Goal: Navigation & Orientation: Find specific page/section

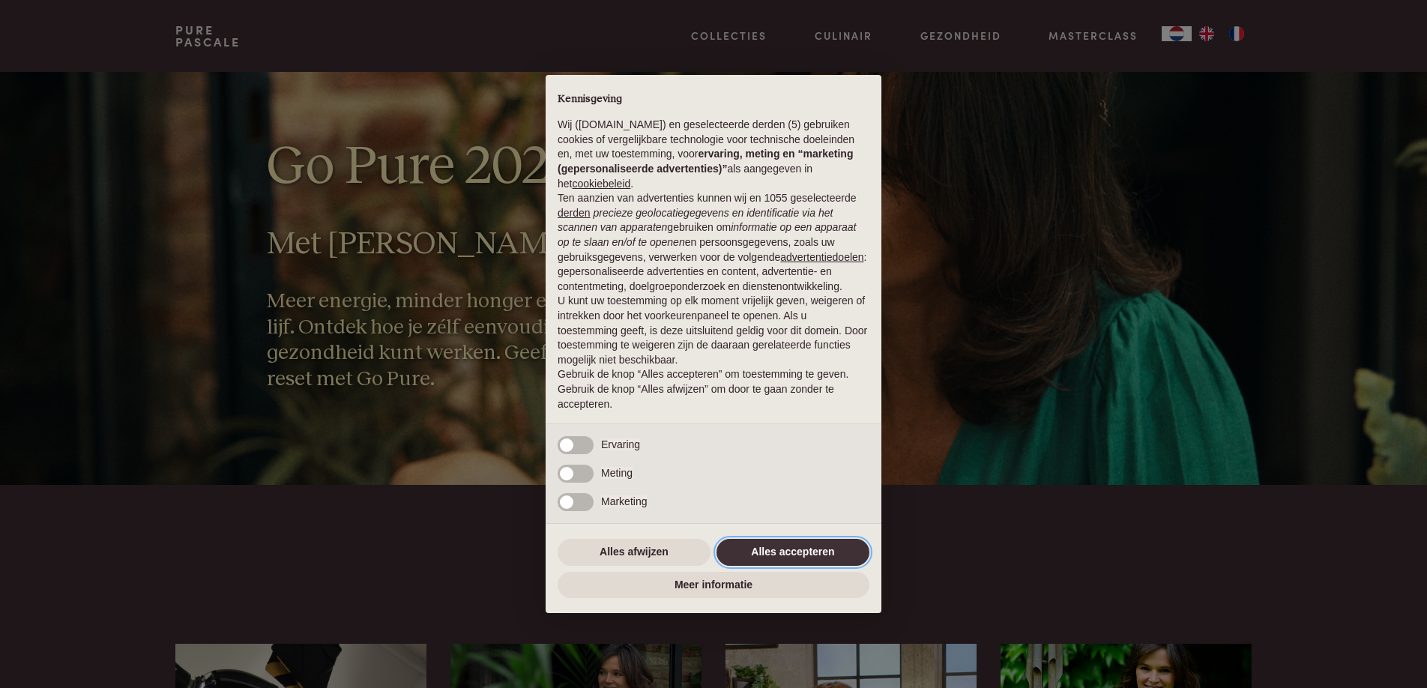
click at [813, 555] on button "Alles accepteren" at bounding box center [793, 552] width 153 height 27
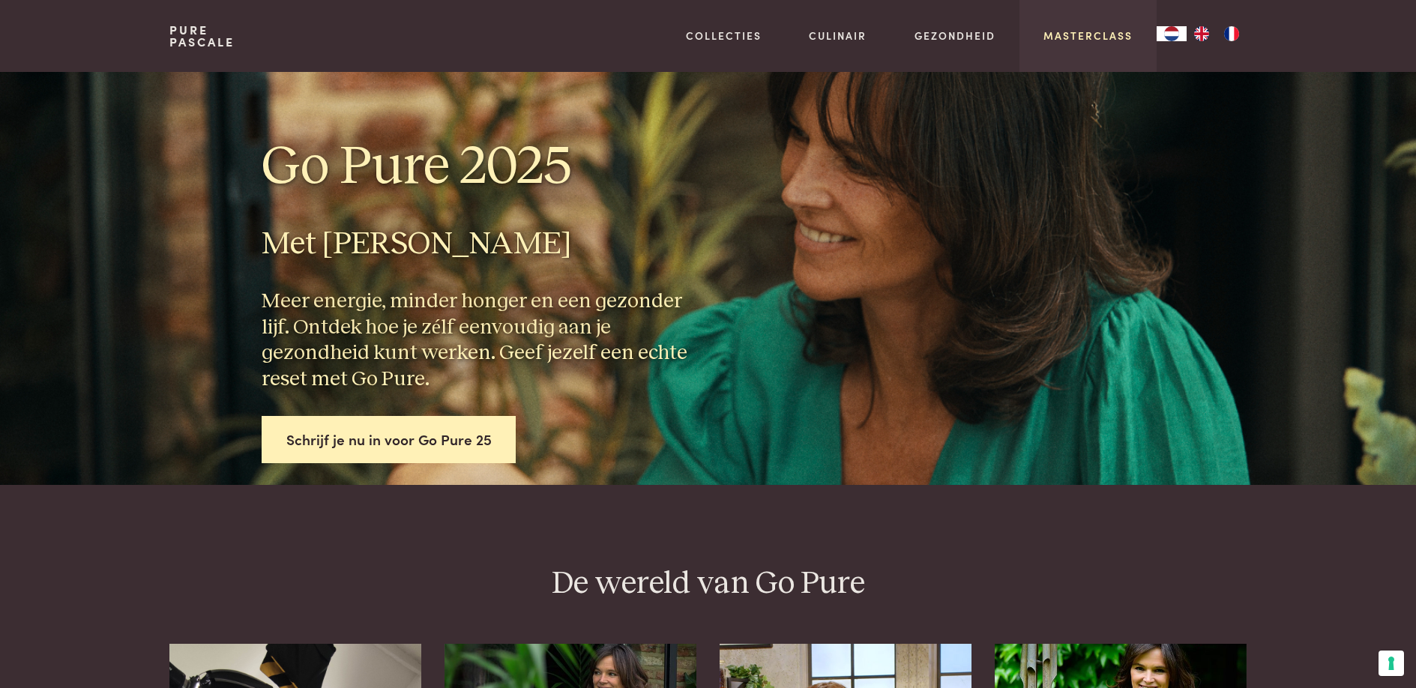
click at [1106, 37] on link "Masterclass" at bounding box center [1088, 36] width 89 height 16
click at [1203, 30] on img "EN" at bounding box center [1202, 33] width 18 height 15
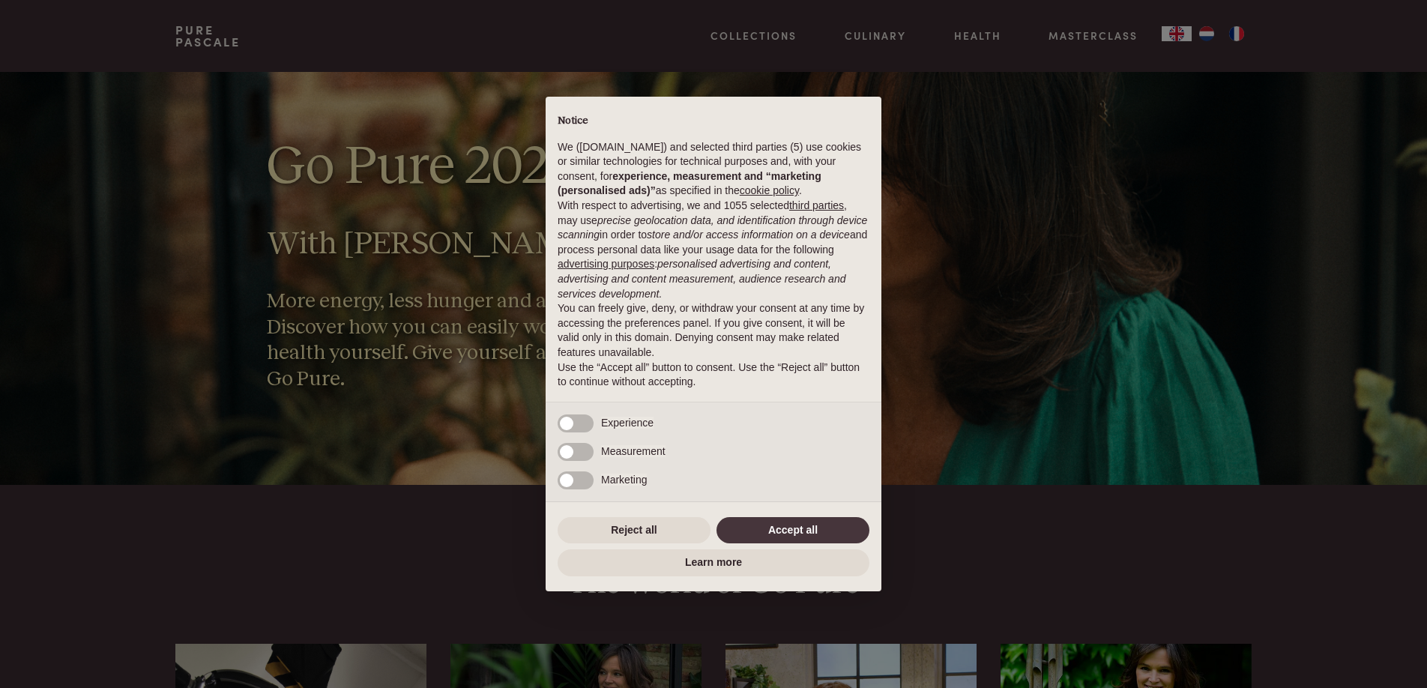
click at [1239, 34] on div "× Notice We (purepascale.com) and selected third parties (5) use cookies or sim…" at bounding box center [713, 344] width 1427 height 688
click at [1238, 34] on div "× Notice We (purepascale.com) and selected third parties (5) use cookies or sim…" at bounding box center [713, 344] width 1427 height 688
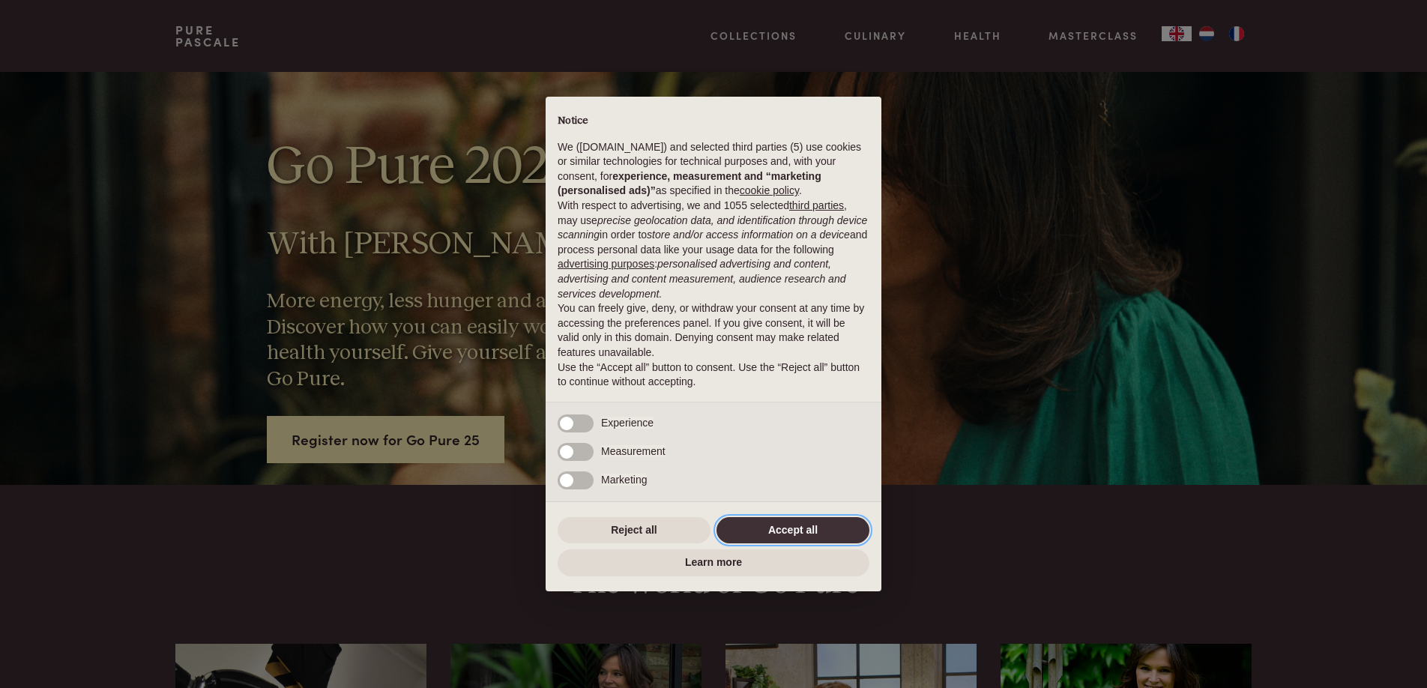
click at [806, 530] on button "Accept all" at bounding box center [793, 530] width 153 height 27
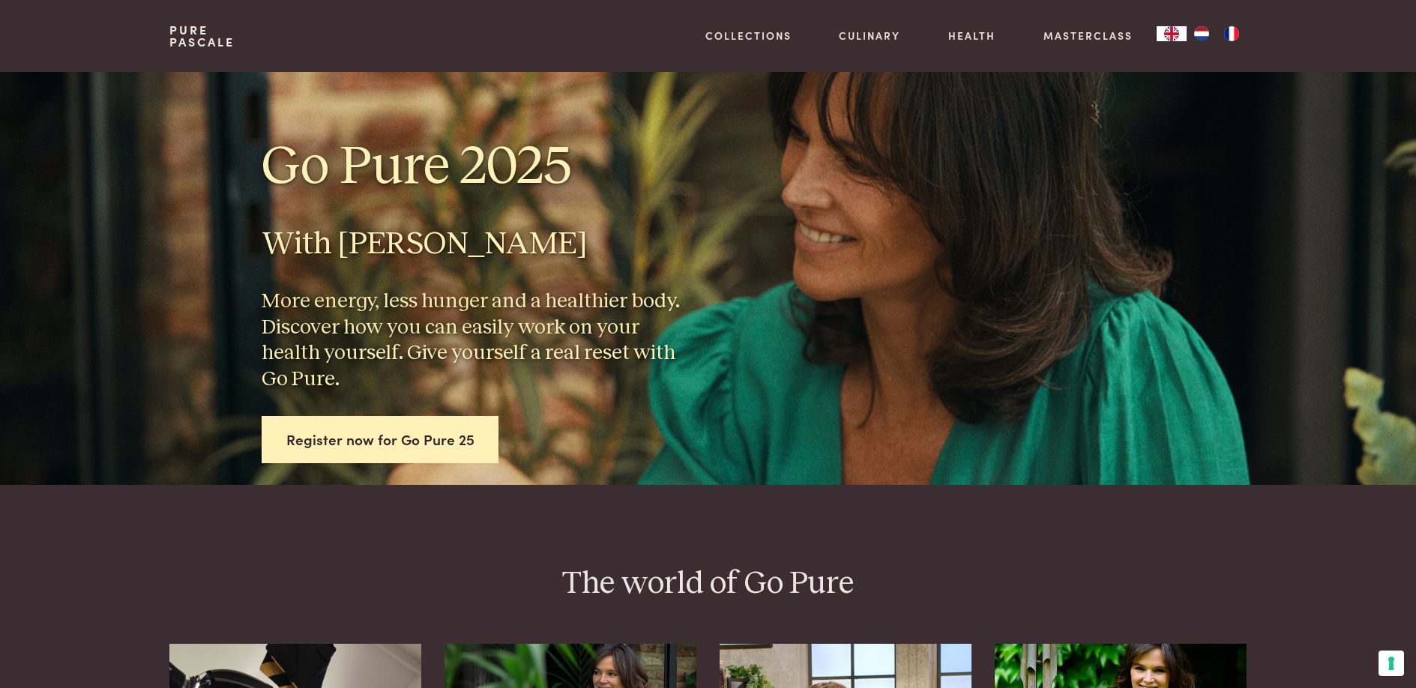
click at [1235, 28] on img "FR" at bounding box center [1232, 33] width 18 height 15
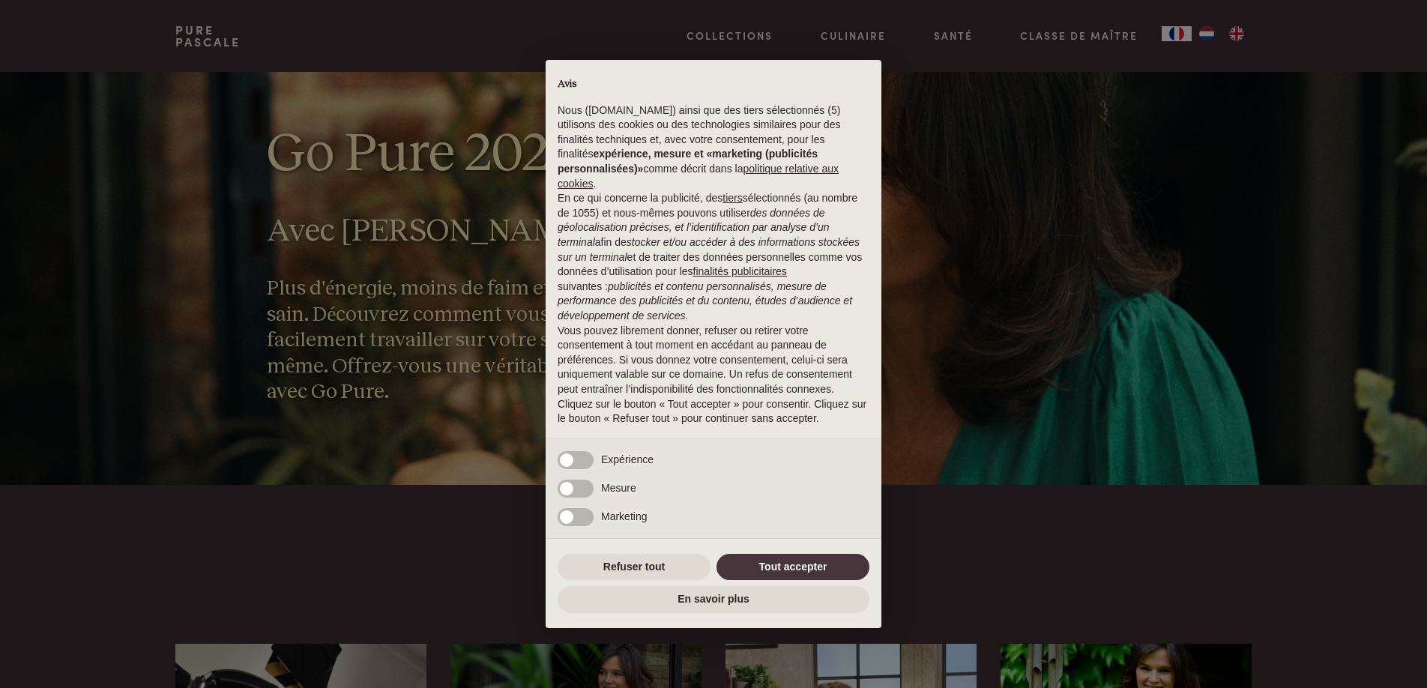
click at [321, 46] on div "× Avis Nous (purepascale.com) ainsi que des tiers sélectionnés (5) utilisons de…" at bounding box center [713, 344] width 1427 height 688
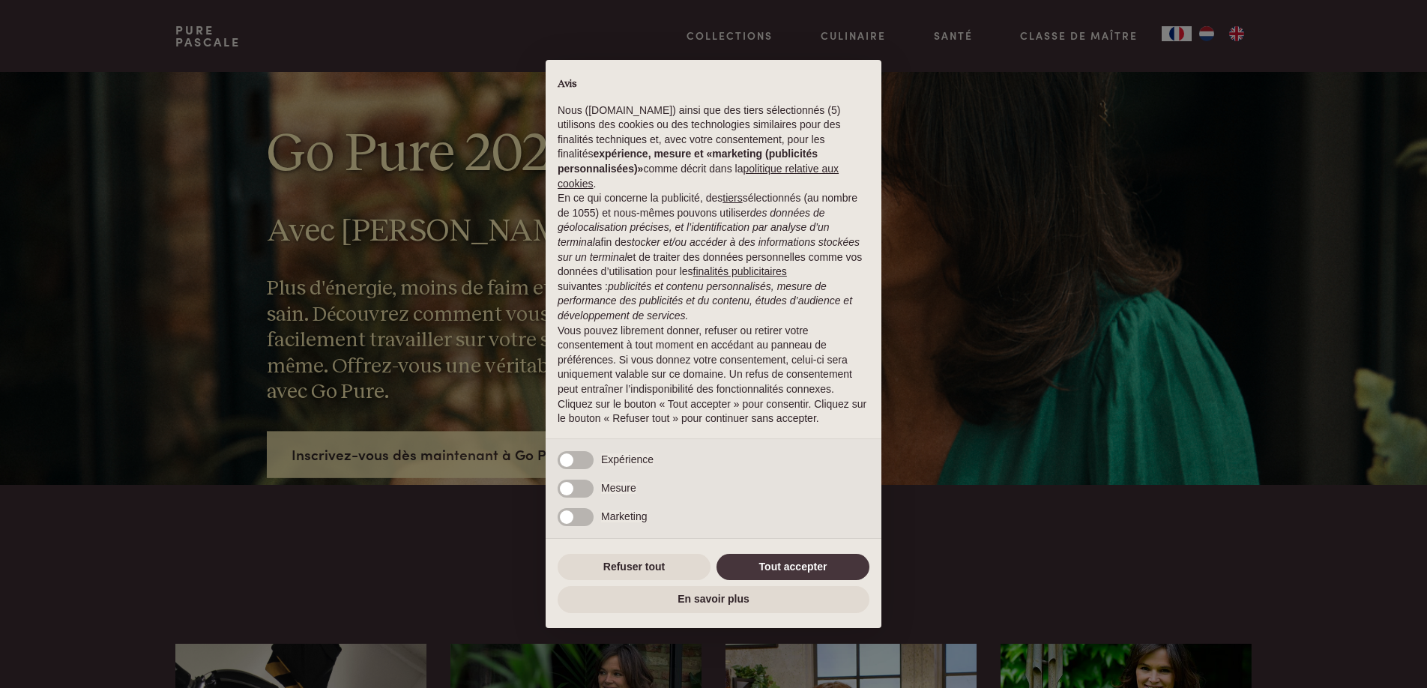
click at [1212, 37] on div "× Avis Nous (purepascale.com) ainsi que des tiers sélectionnés (5) utilisons de…" at bounding box center [713, 344] width 1427 height 688
click at [1205, 33] on div "× Avis Nous (purepascale.com) ainsi que des tiers sélectionnés (5) utilisons de…" at bounding box center [713, 344] width 1427 height 688
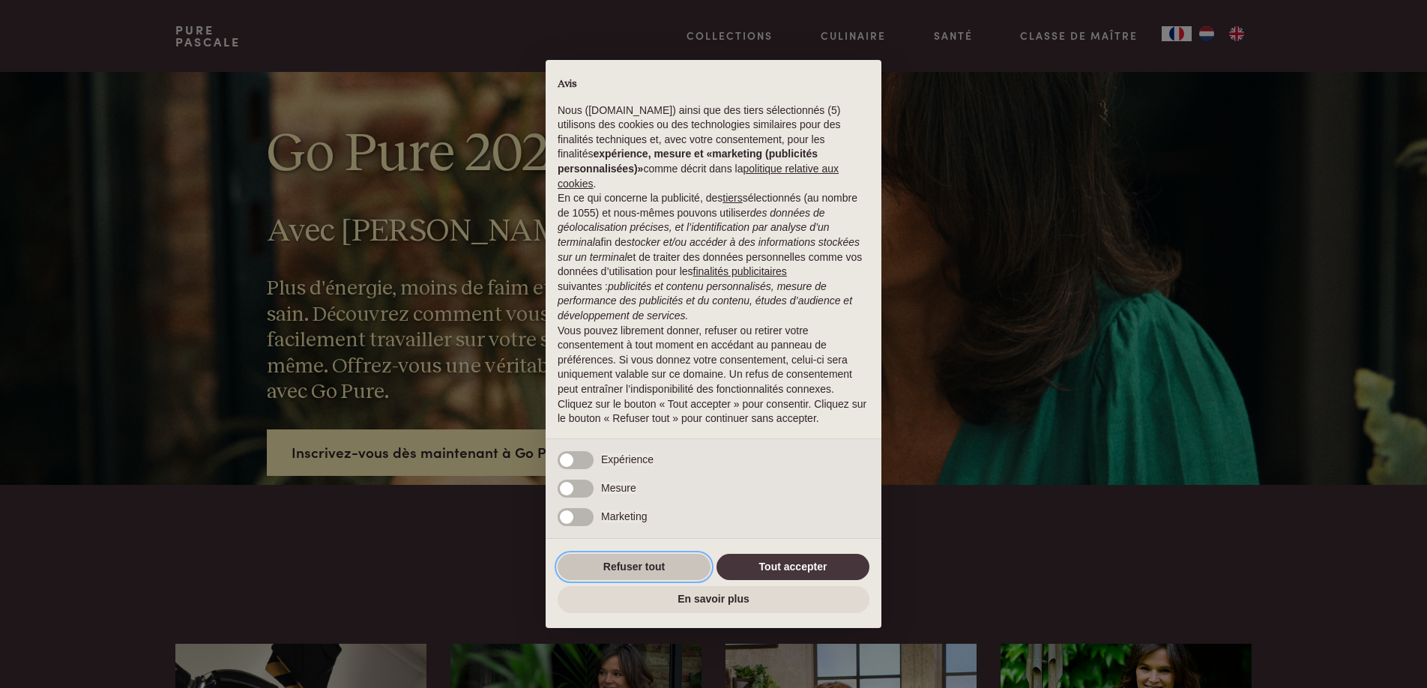
click at [624, 565] on button "Refuser tout" at bounding box center [634, 567] width 153 height 27
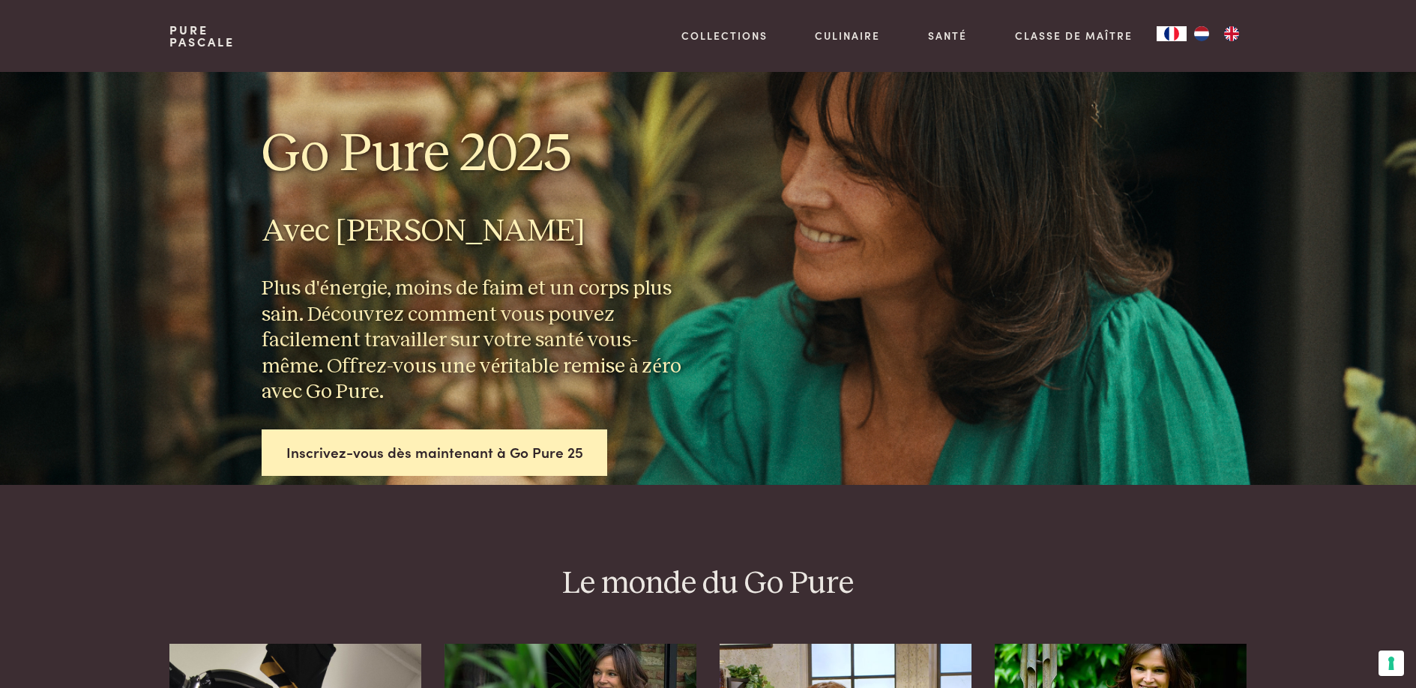
click at [1209, 32] on img "NL" at bounding box center [1202, 33] width 18 height 15
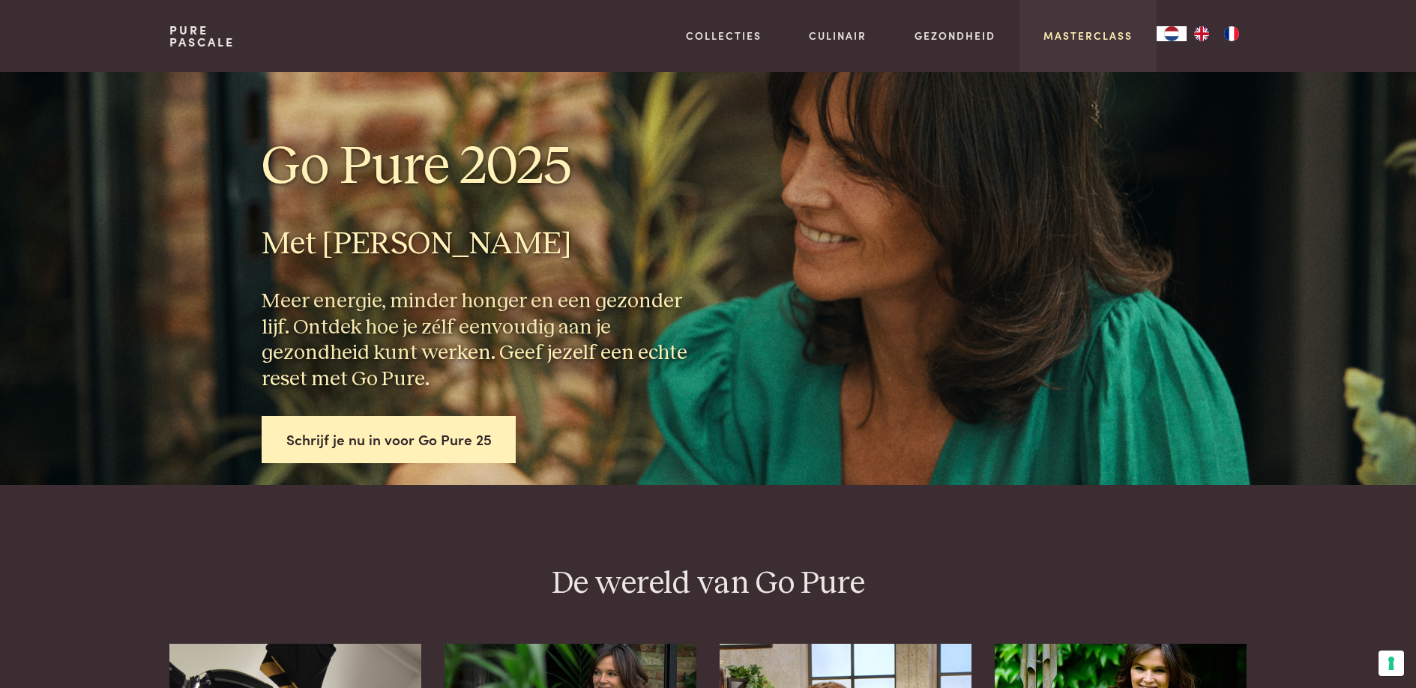
click at [1089, 40] on link "Masterclass" at bounding box center [1088, 36] width 89 height 16
